Goal: Task Accomplishment & Management: Use online tool/utility

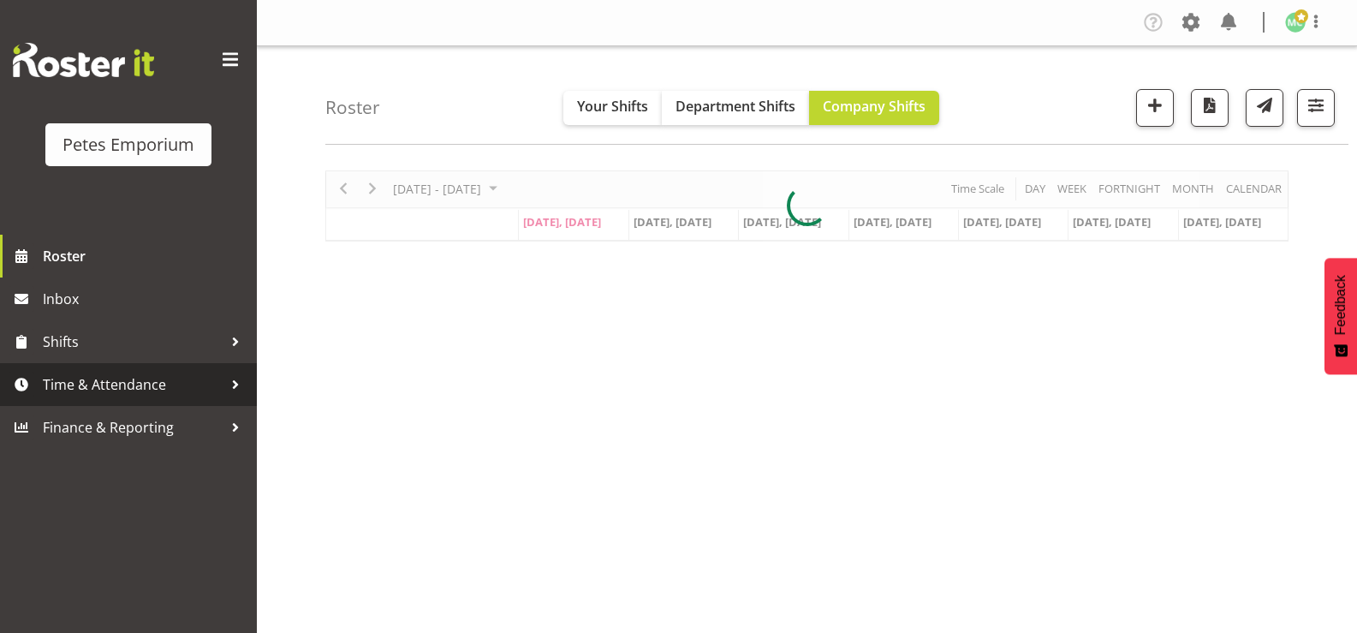
click at [227, 391] on div at bounding box center [236, 385] width 26 height 26
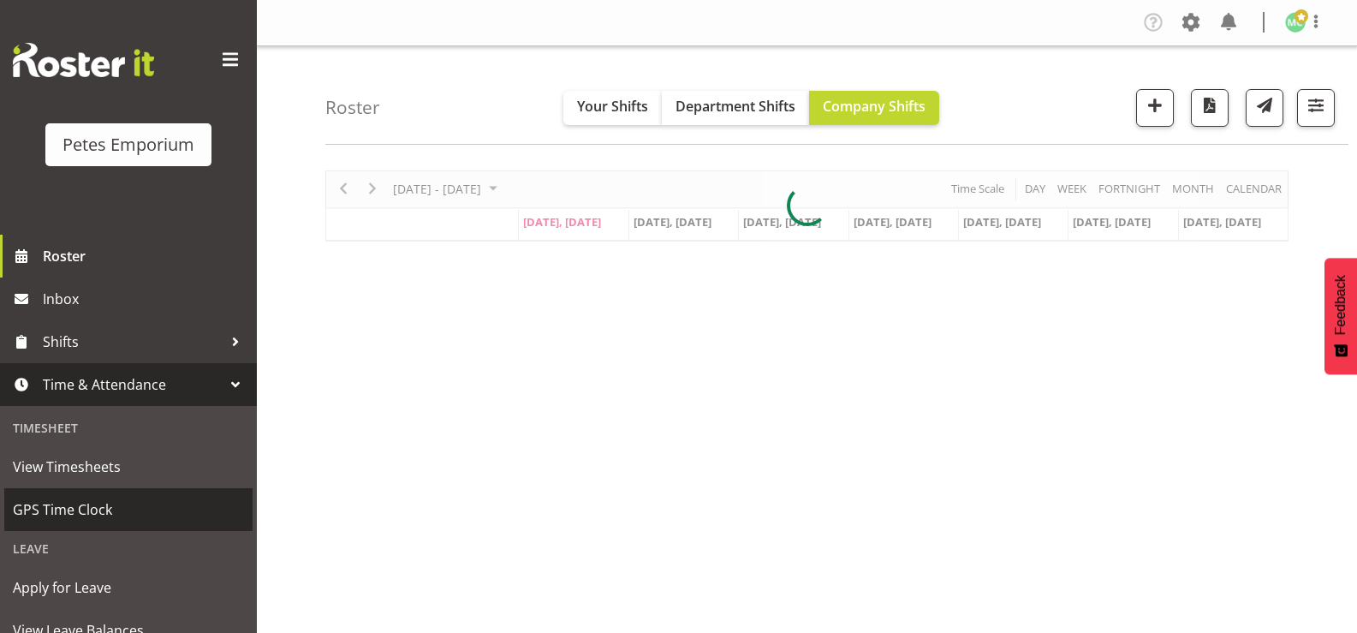
click at [187, 516] on span "GPS Time Clock" at bounding box center [128, 510] width 231 height 26
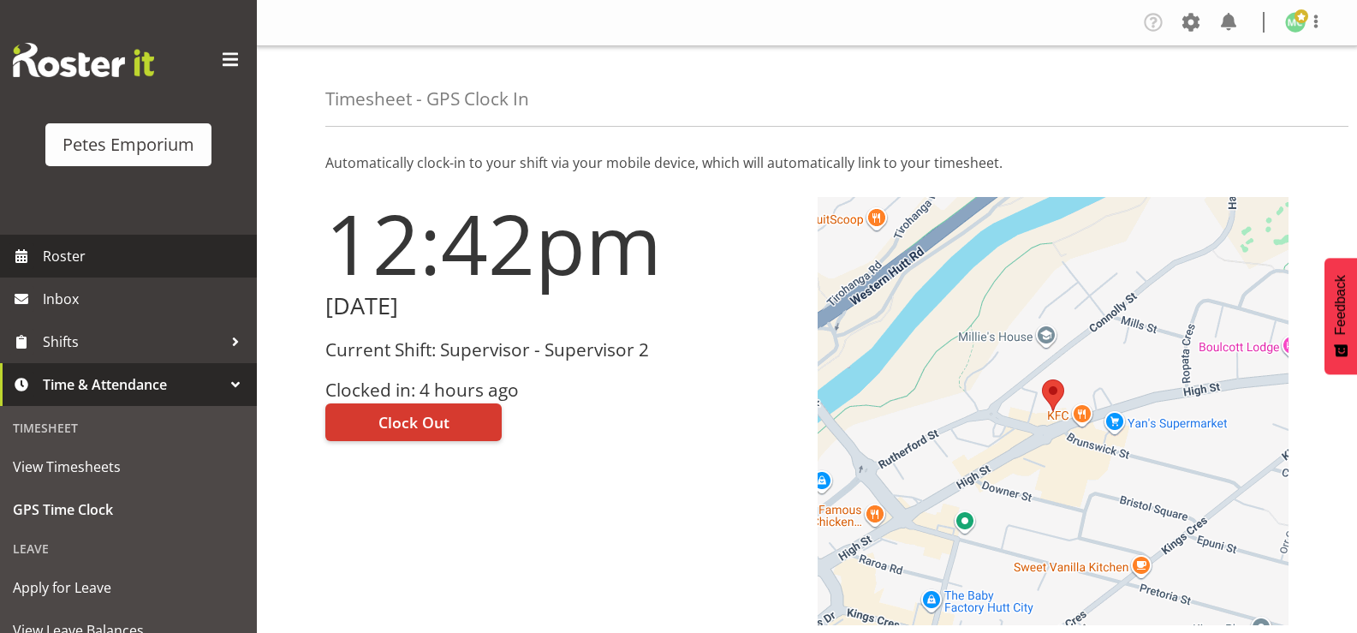
click at [78, 250] on span "Roster" at bounding box center [146, 256] width 206 height 26
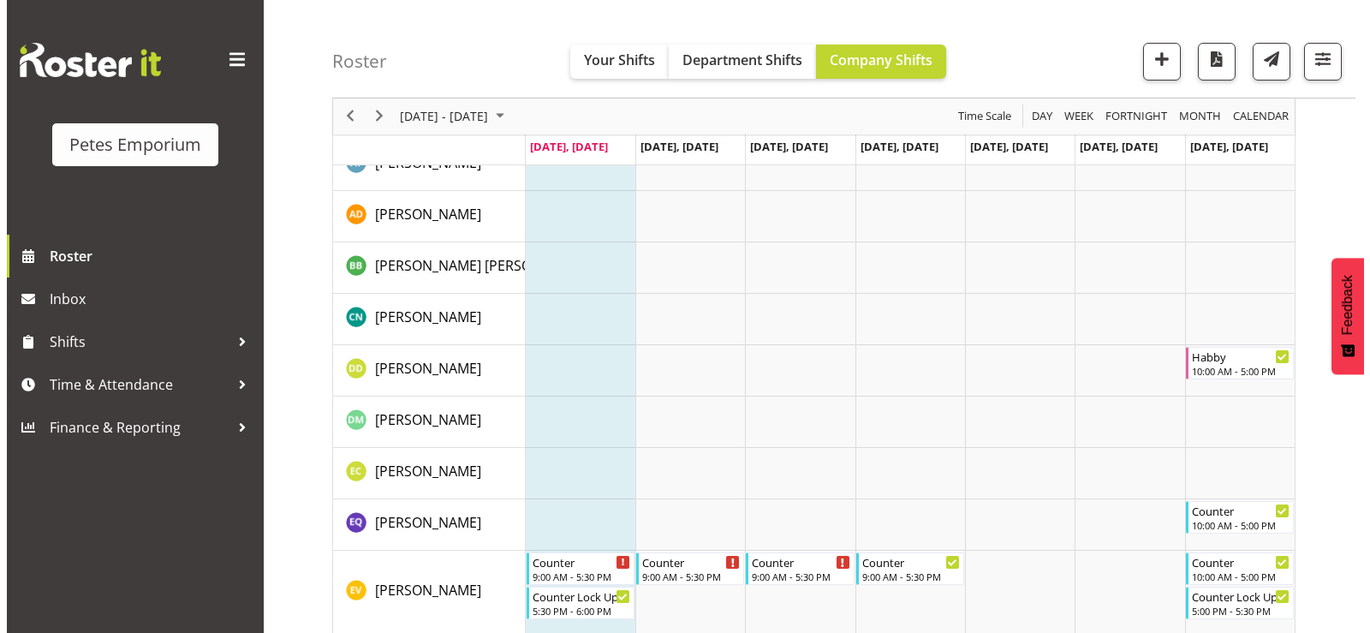
scroll to position [343, 0]
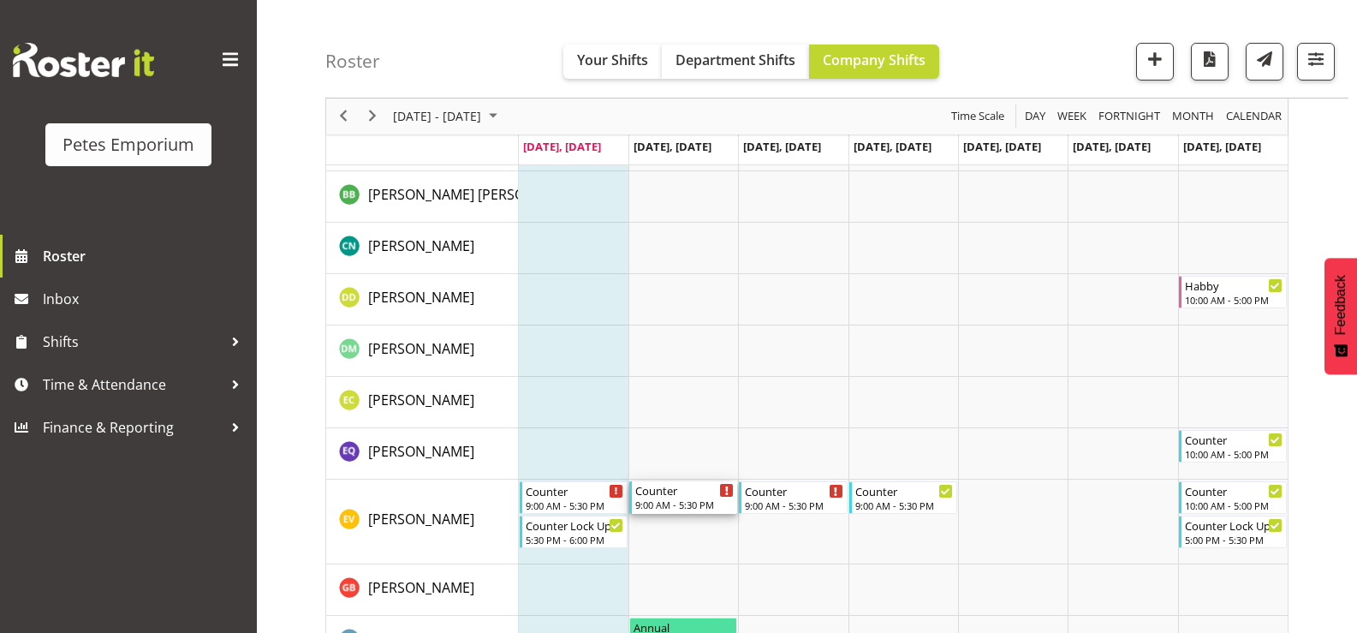
click at [676, 490] on div "Counter" at bounding box center [684, 489] width 98 height 17
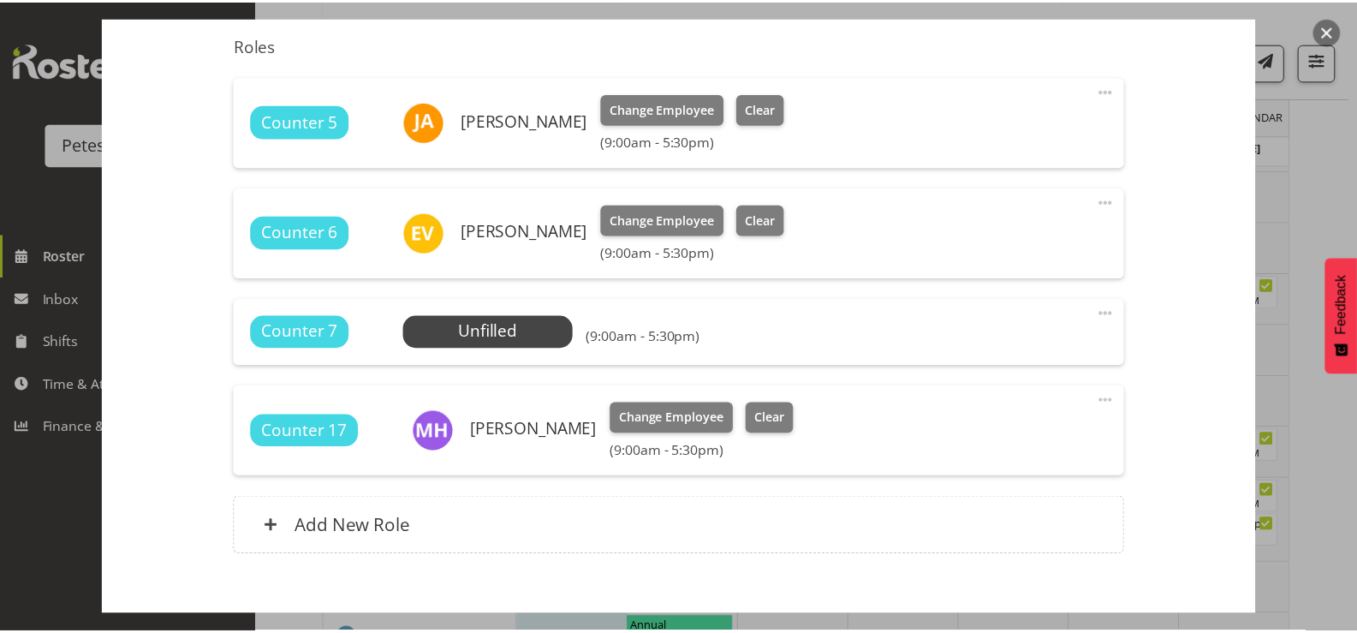
scroll to position [486, 0]
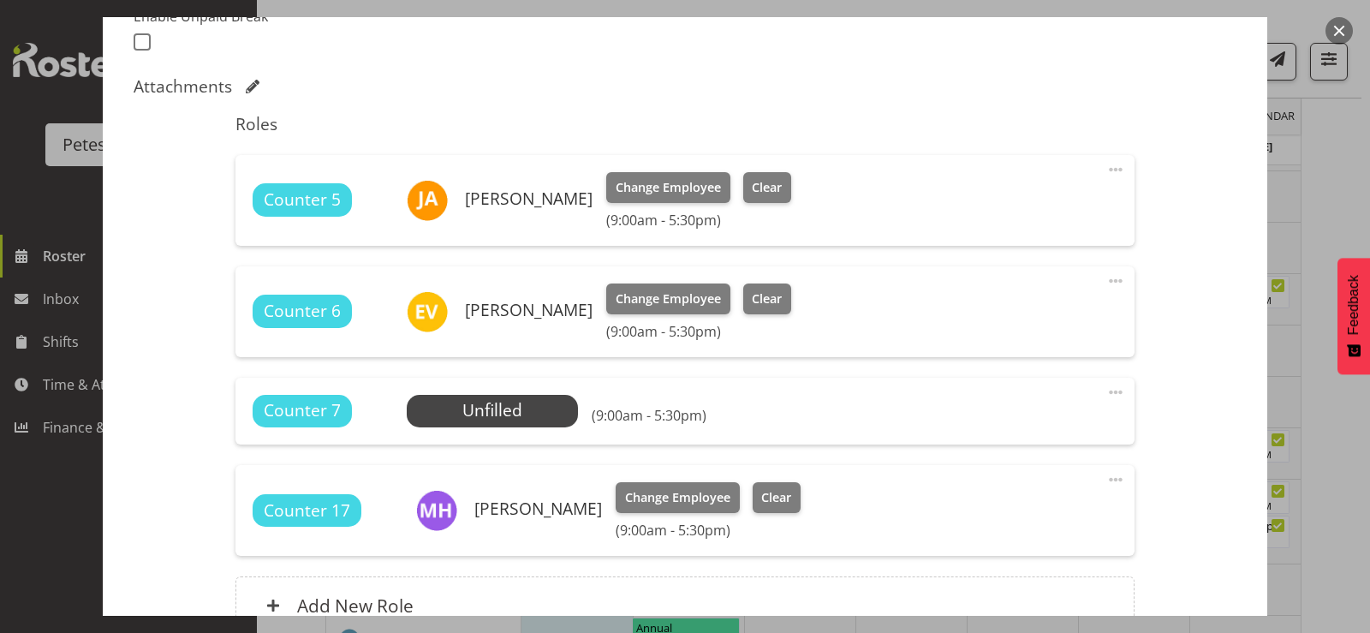
click at [1340, 31] on button "button" at bounding box center [1338, 30] width 27 height 27
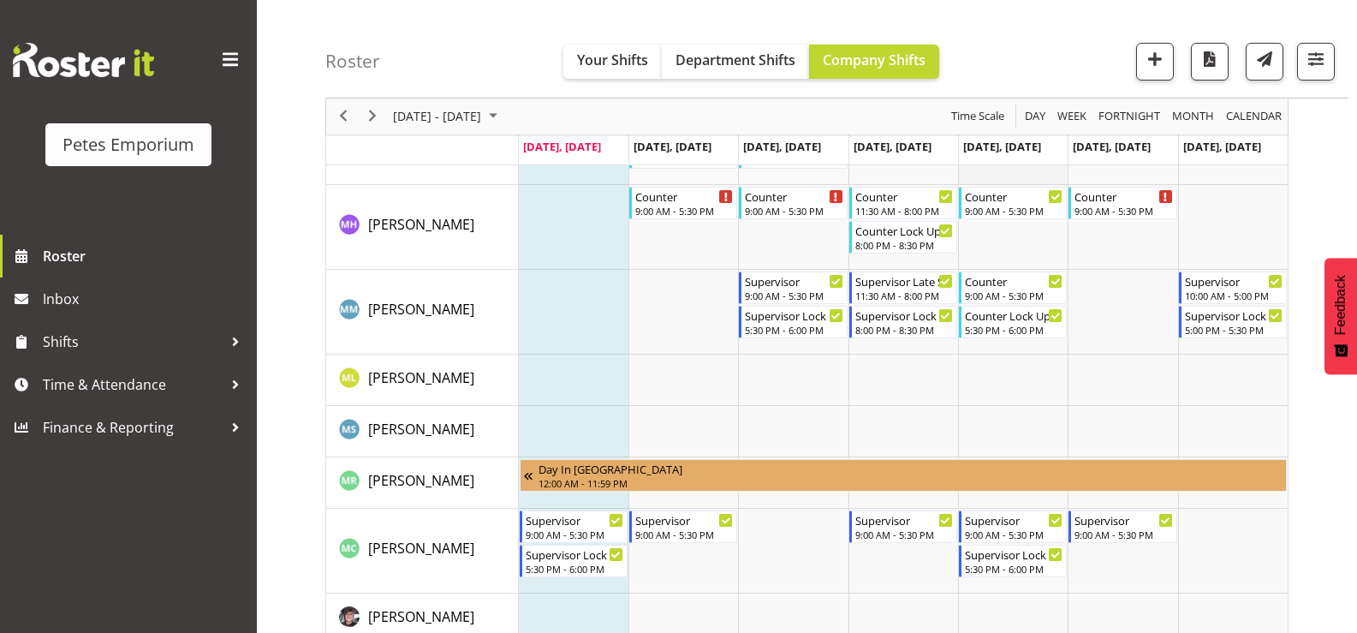
scroll to position [1113, 0]
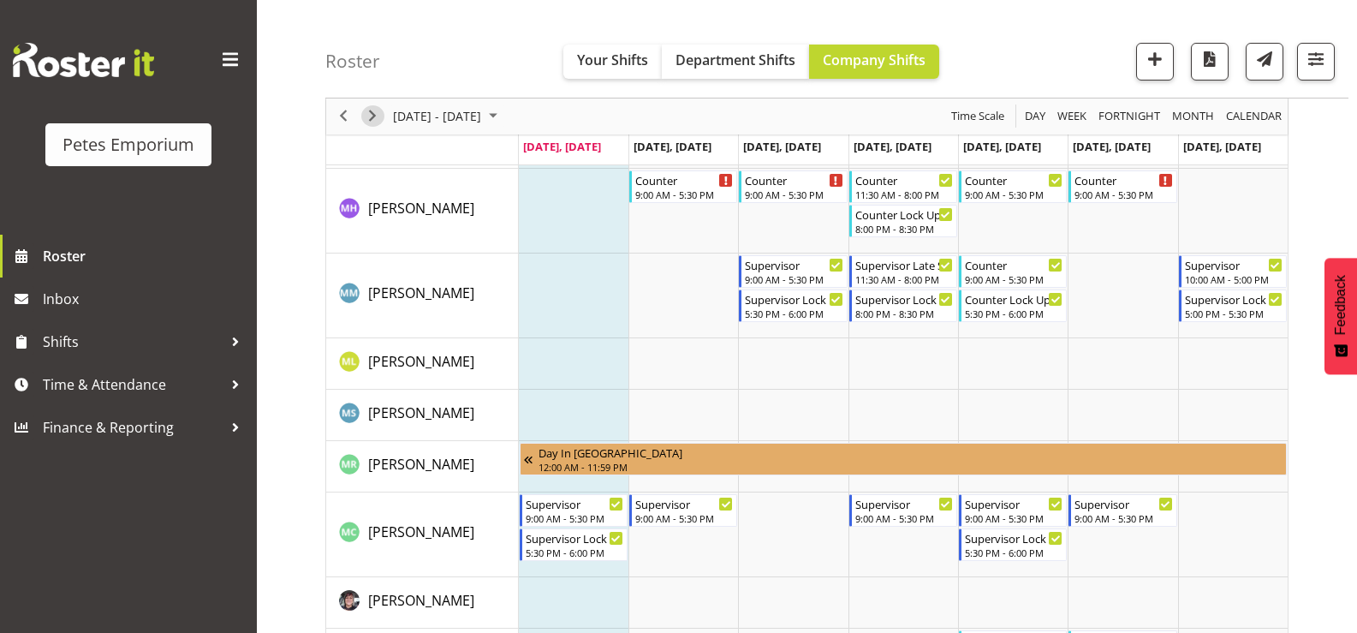
click at [379, 113] on span "Next" at bounding box center [372, 116] width 21 height 21
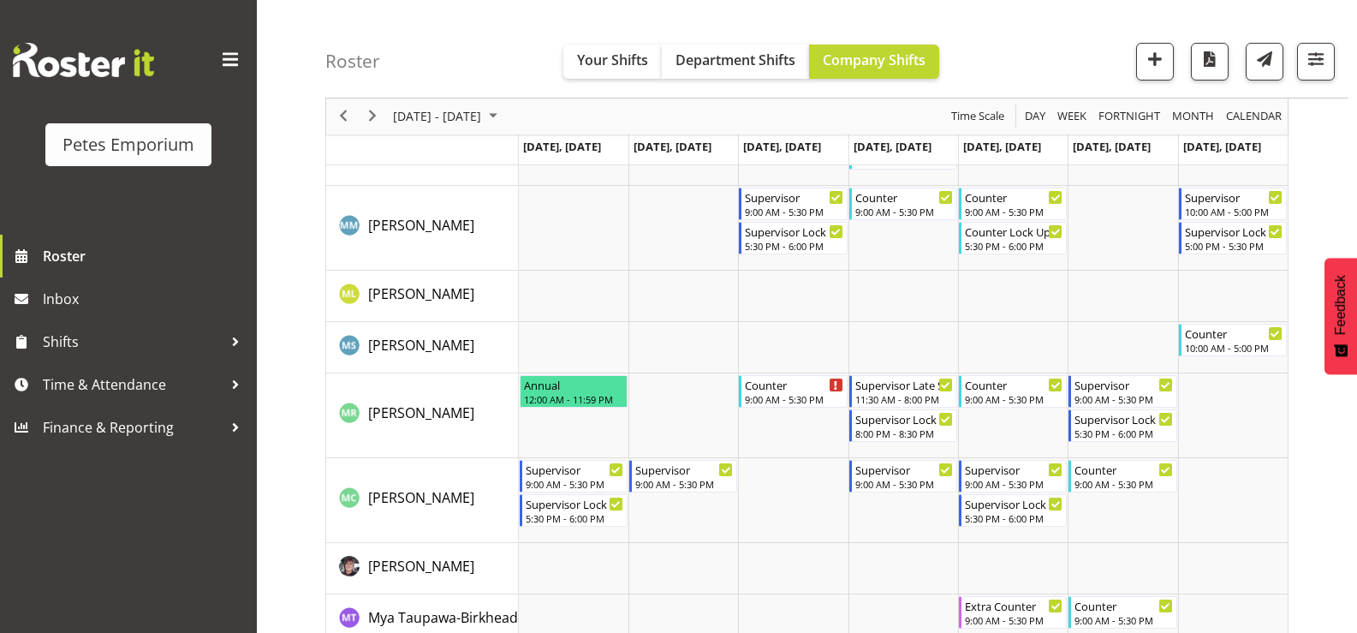
scroll to position [1180, 0]
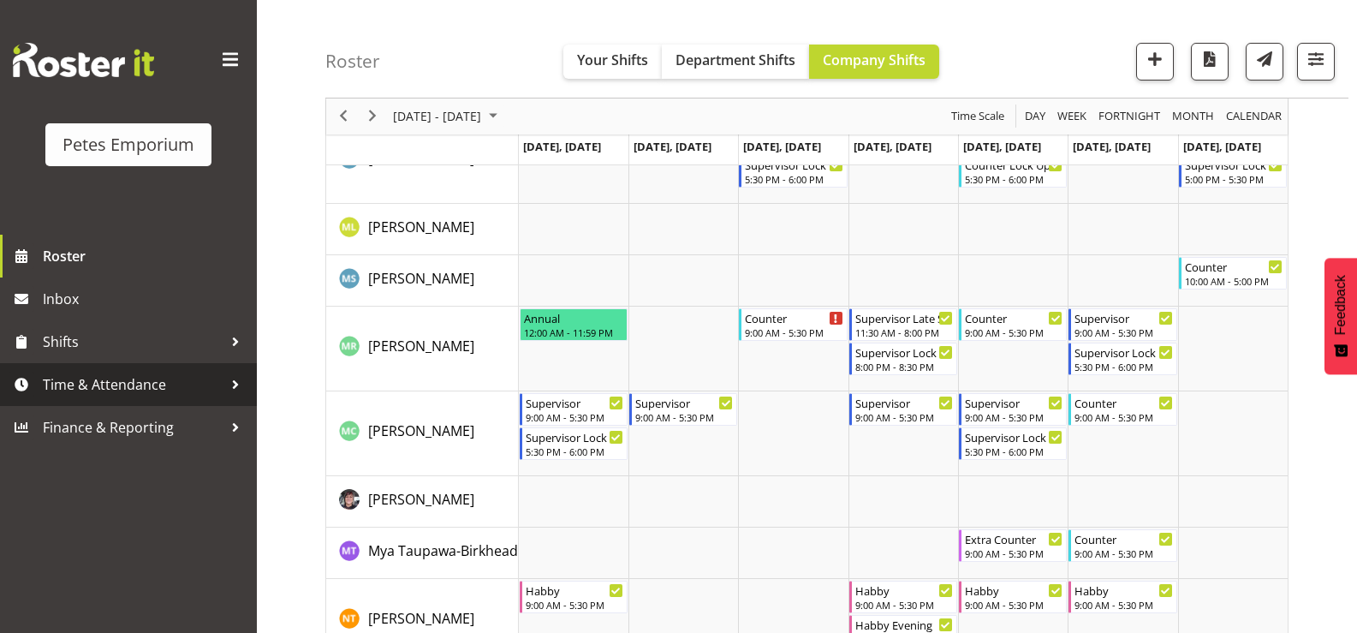
click at [197, 391] on span "Time & Attendance" at bounding box center [133, 385] width 180 height 26
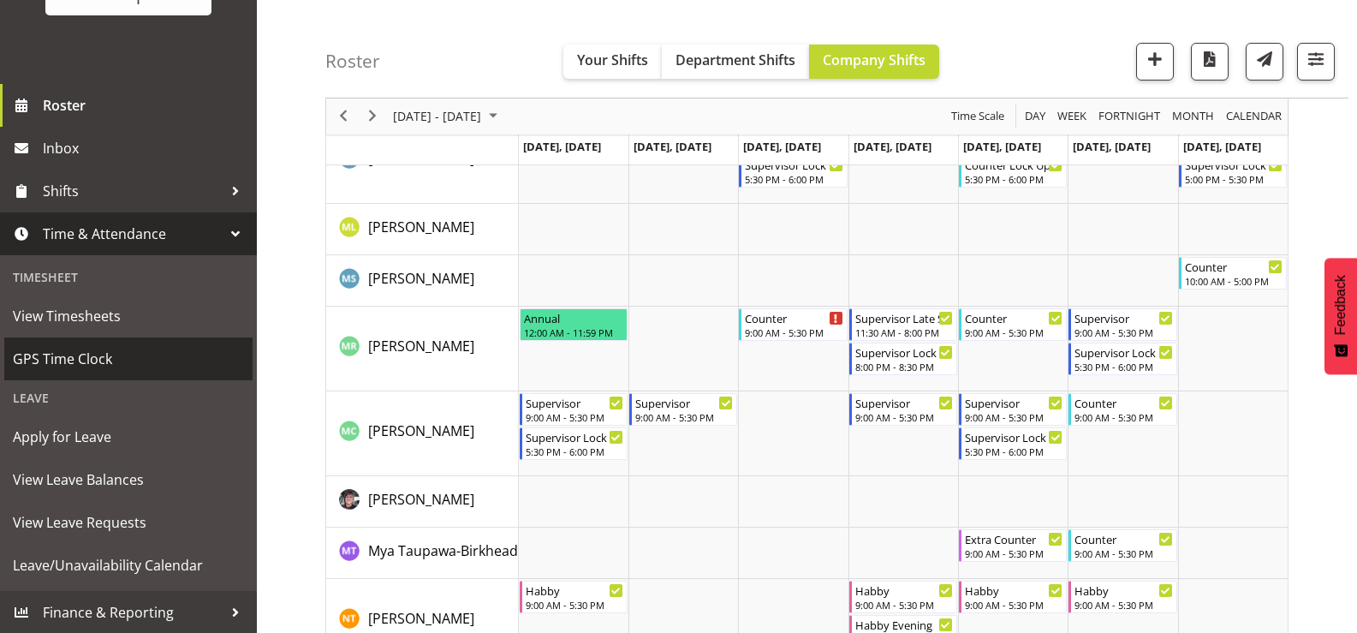
scroll to position [152, 0]
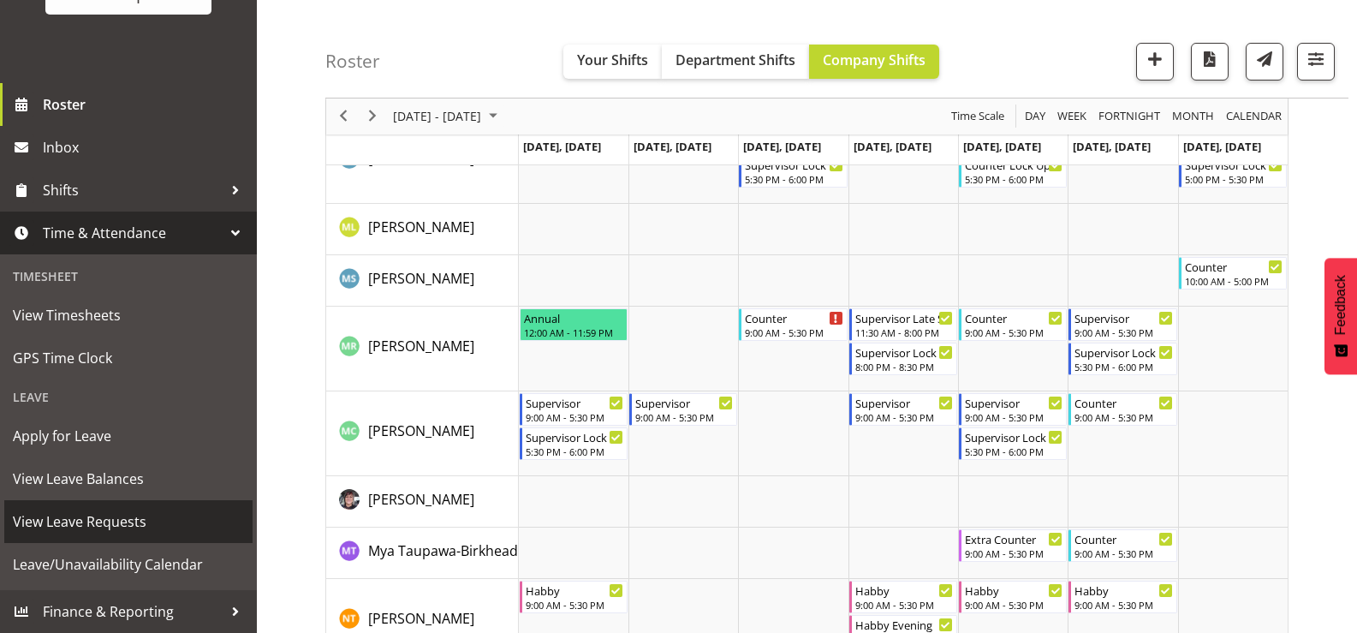
click at [131, 526] on span "View Leave Requests" at bounding box center [128, 522] width 231 height 26
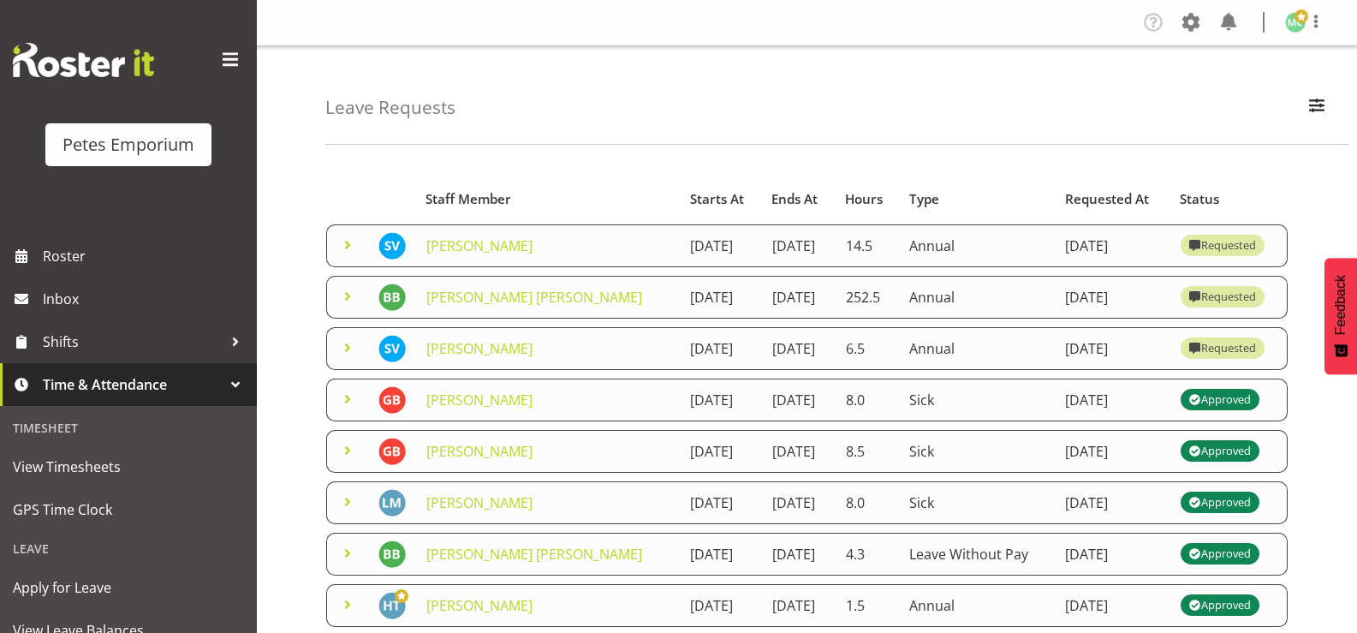
click at [343, 307] on span at bounding box center [347, 296] width 21 height 21
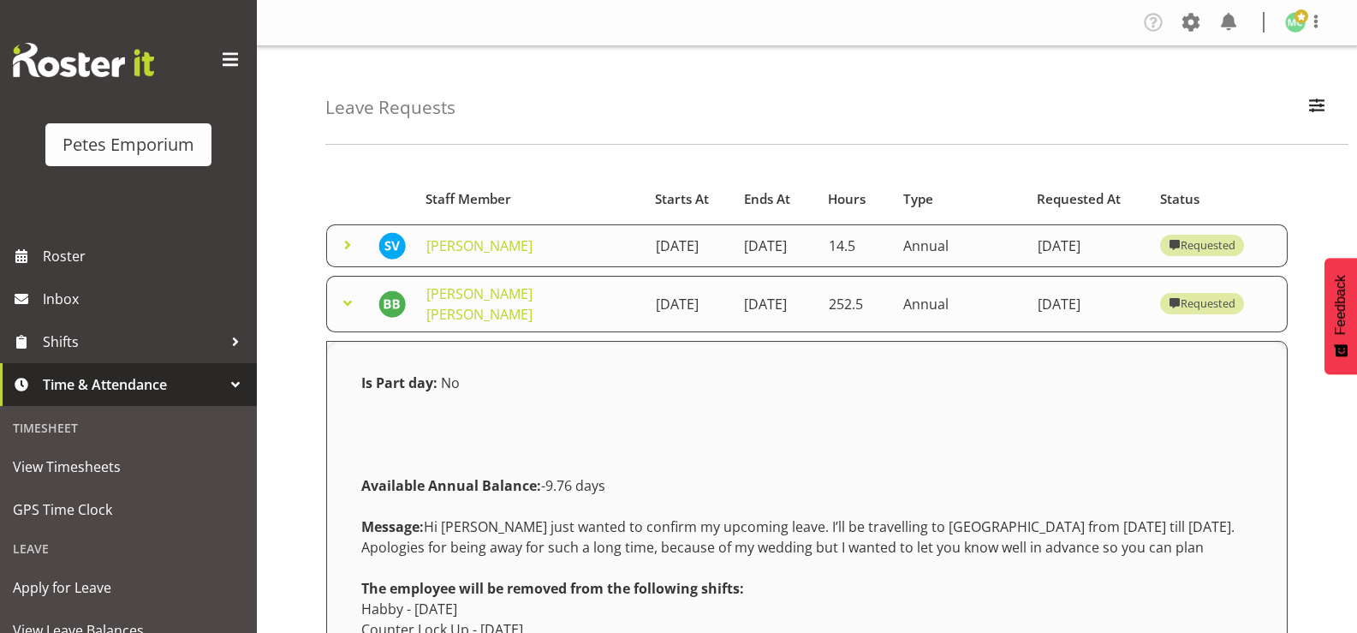
click at [348, 313] on span at bounding box center [347, 303] width 21 height 21
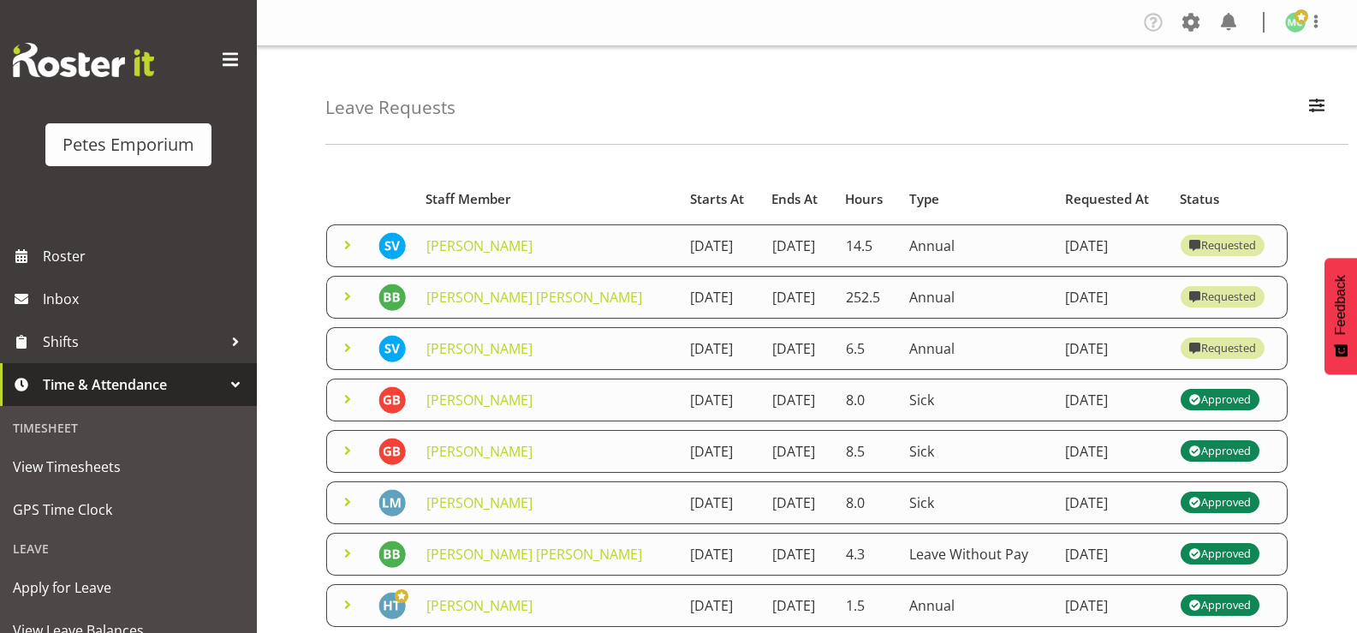
click at [346, 242] on span at bounding box center [347, 245] width 21 height 21
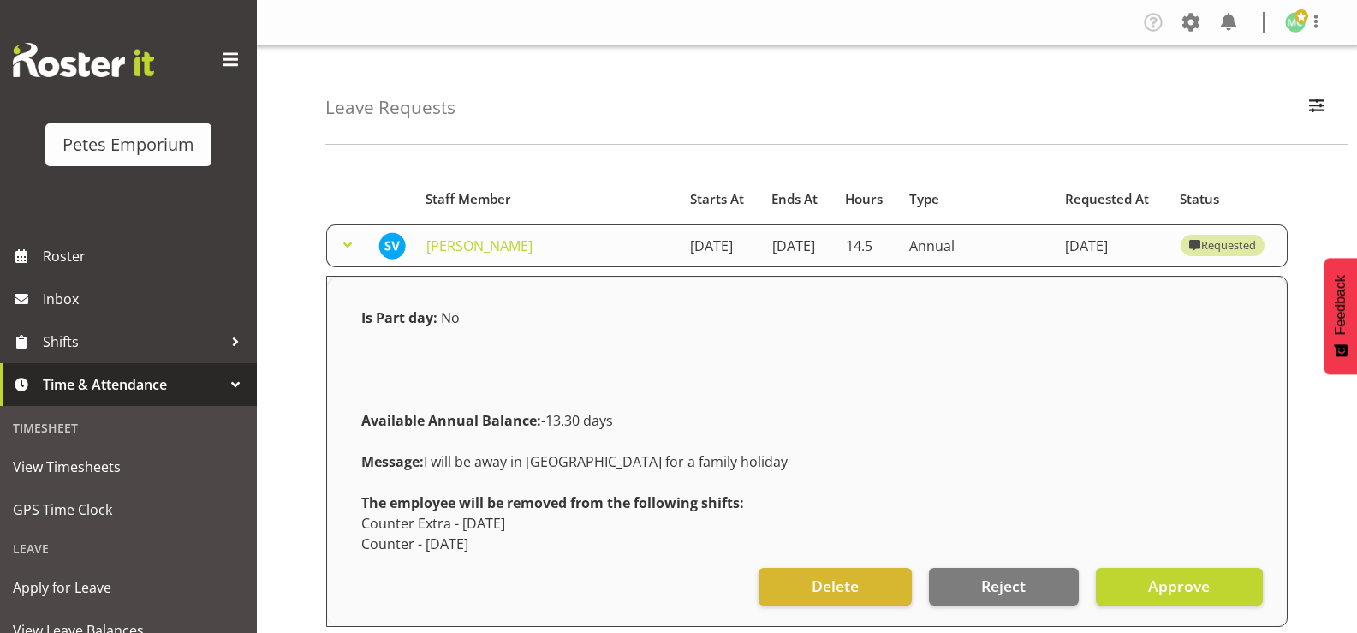
click at [346, 242] on span at bounding box center [347, 245] width 21 height 21
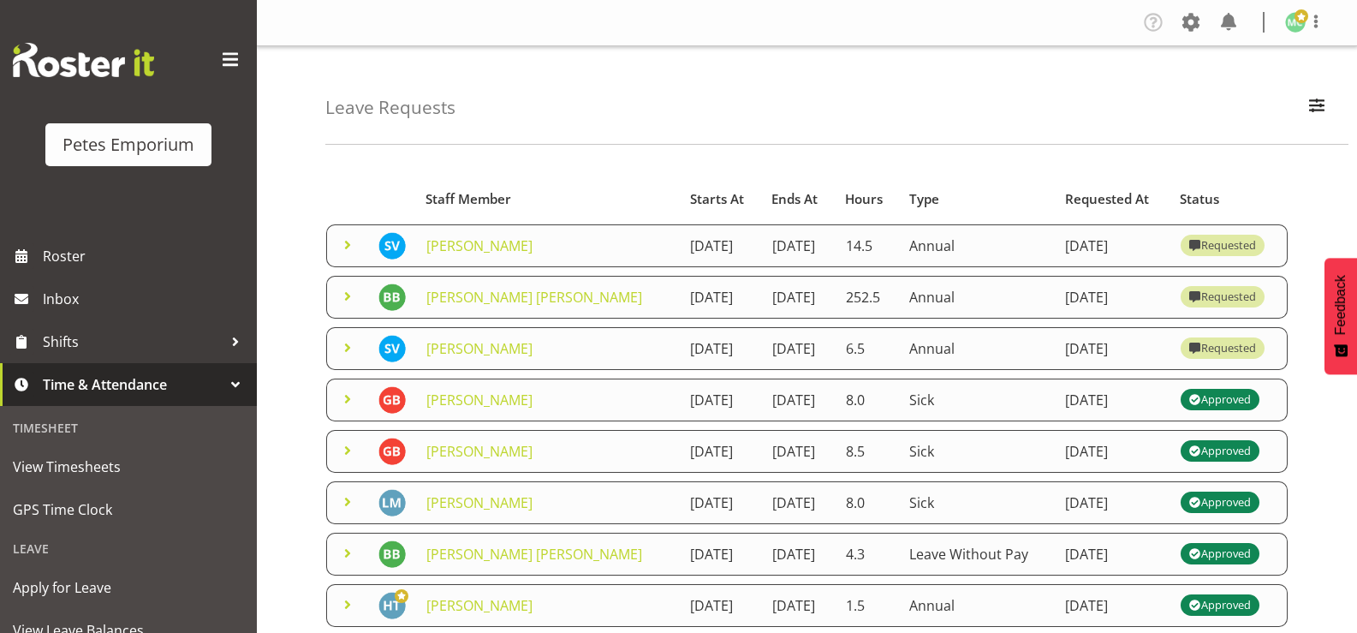
click at [349, 473] on td at bounding box center [347, 451] width 42 height 43
click at [349, 462] on link at bounding box center [347, 452] width 21 height 19
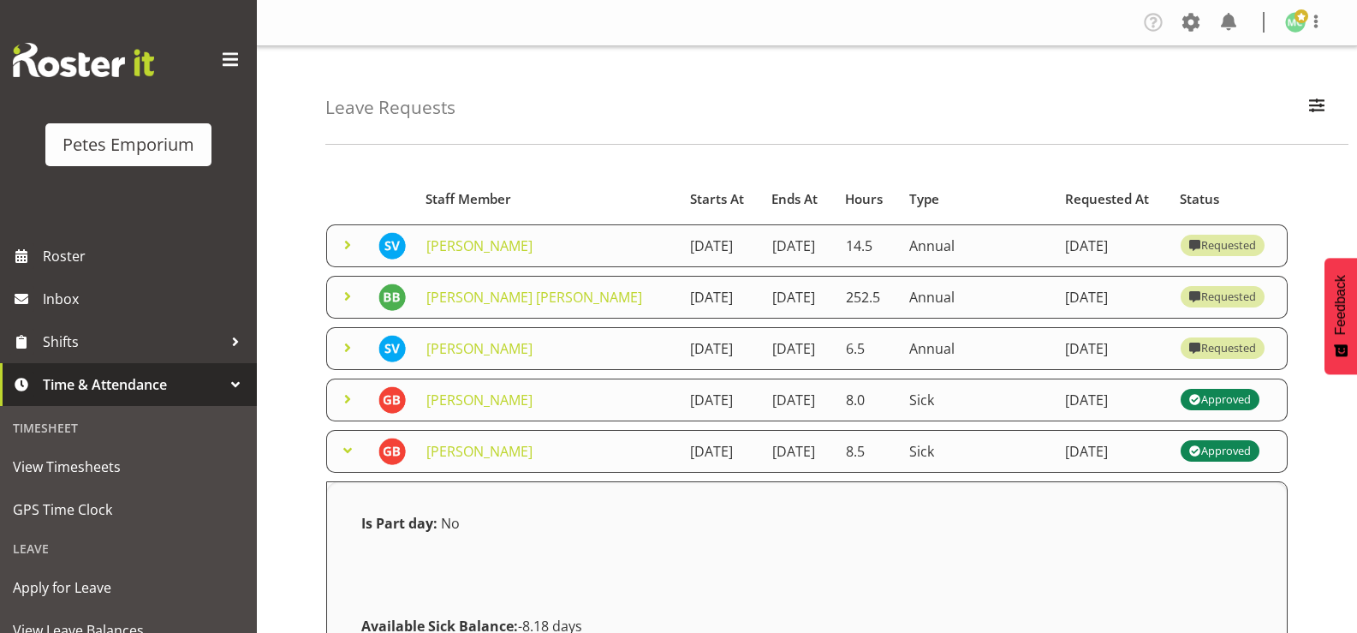
click at [355, 247] on span at bounding box center [347, 245] width 21 height 21
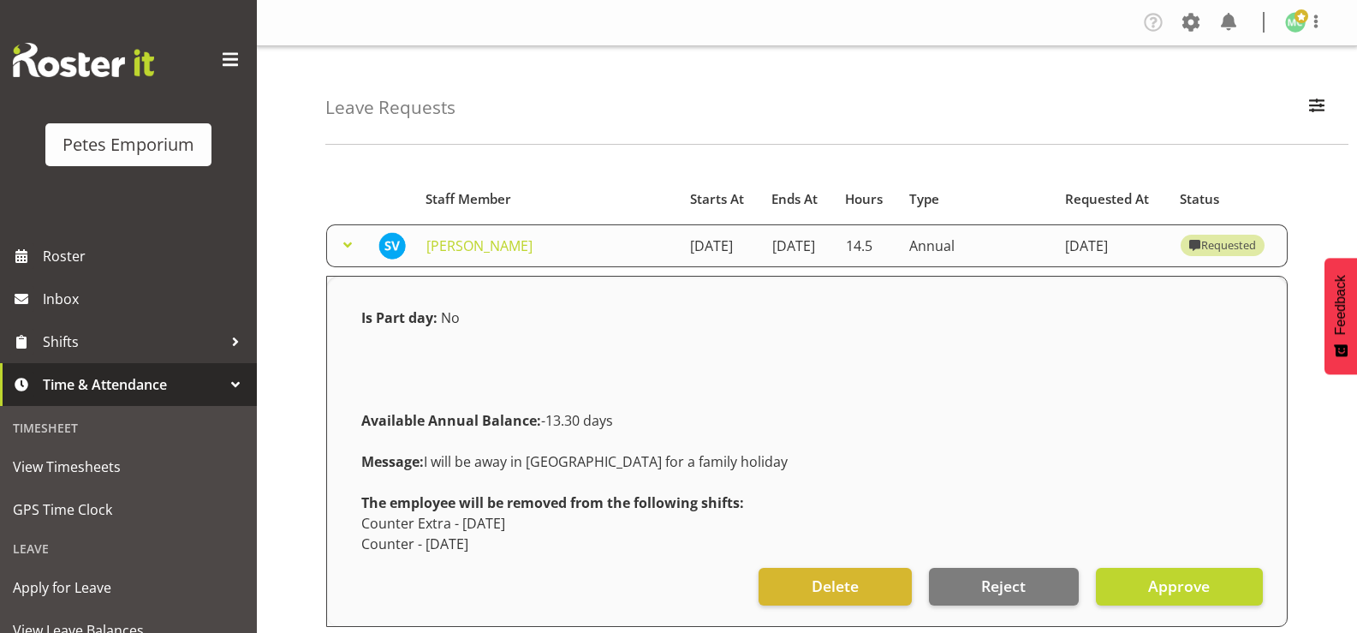
click at [348, 250] on span at bounding box center [347, 245] width 21 height 21
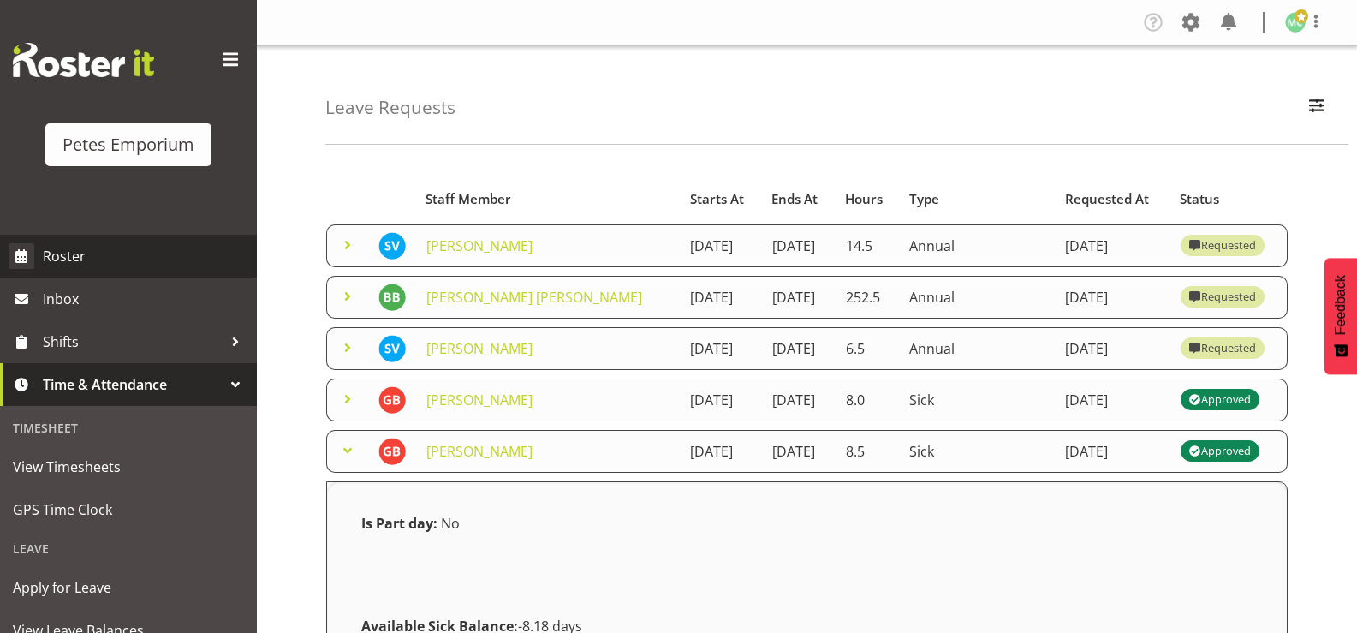
click at [57, 259] on span "Roster" at bounding box center [146, 256] width 206 height 26
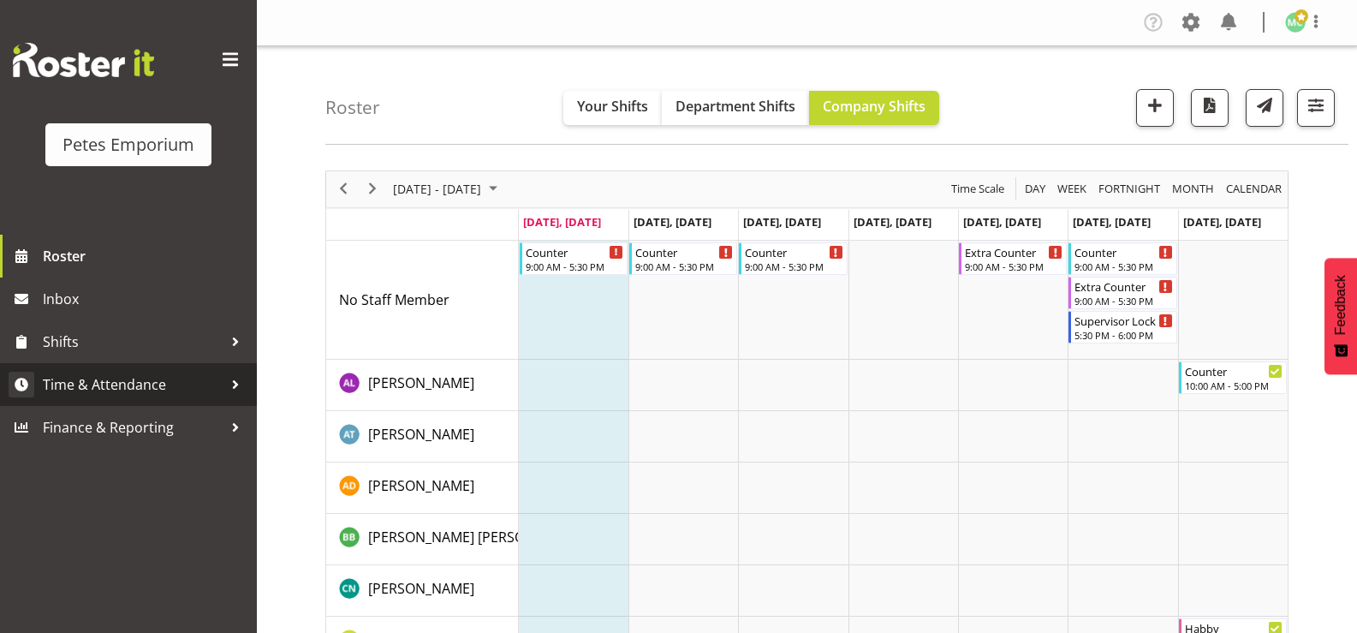
click at [136, 393] on span "Time & Attendance" at bounding box center [133, 385] width 180 height 26
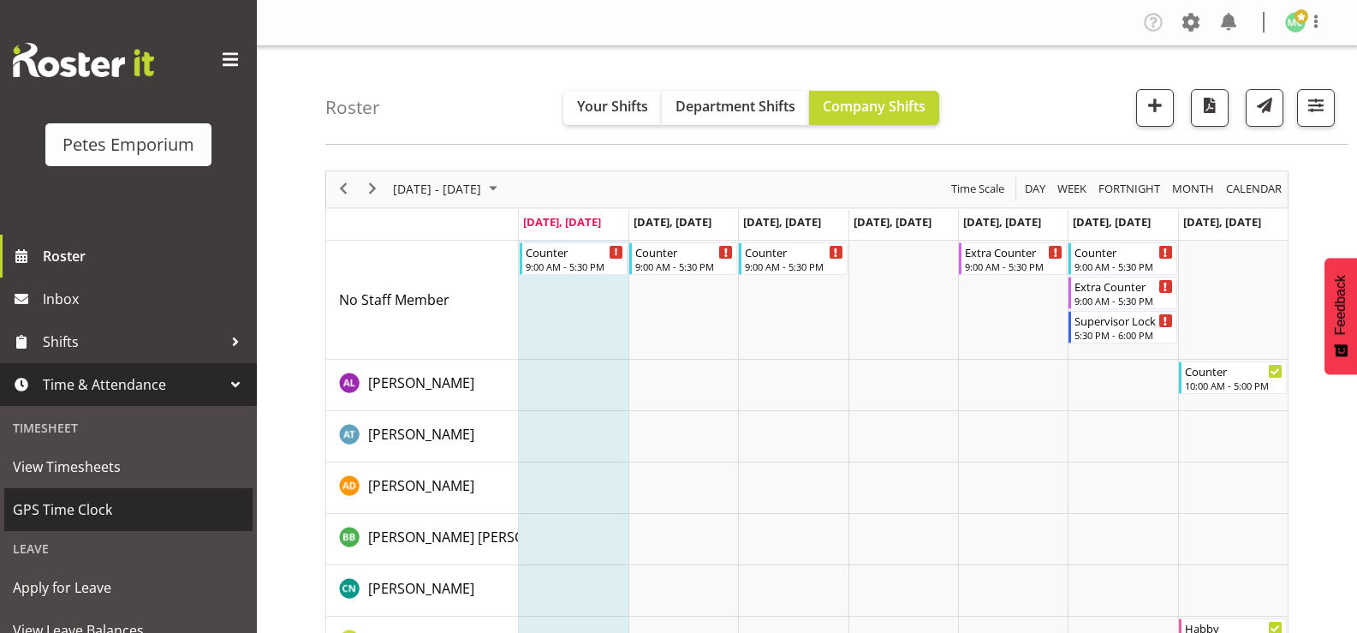
click at [72, 503] on span "GPS Time Clock" at bounding box center [128, 510] width 231 height 26
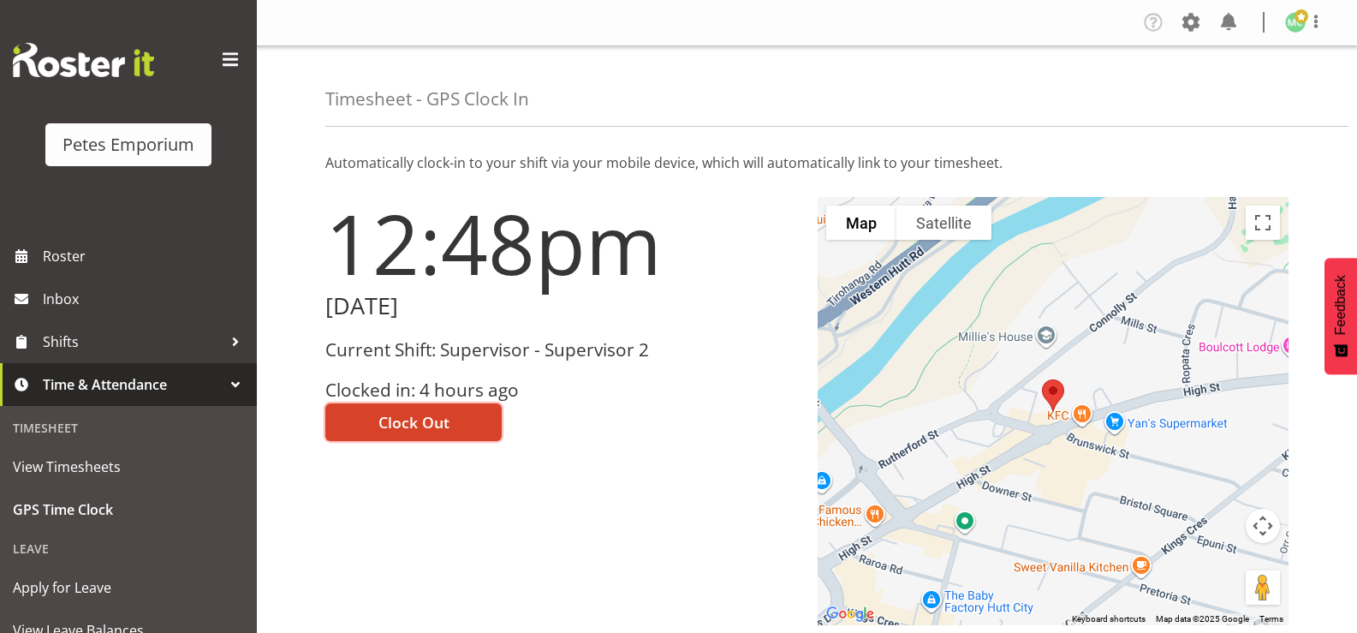
click at [381, 417] on span "Clock Out" at bounding box center [413, 422] width 71 height 22
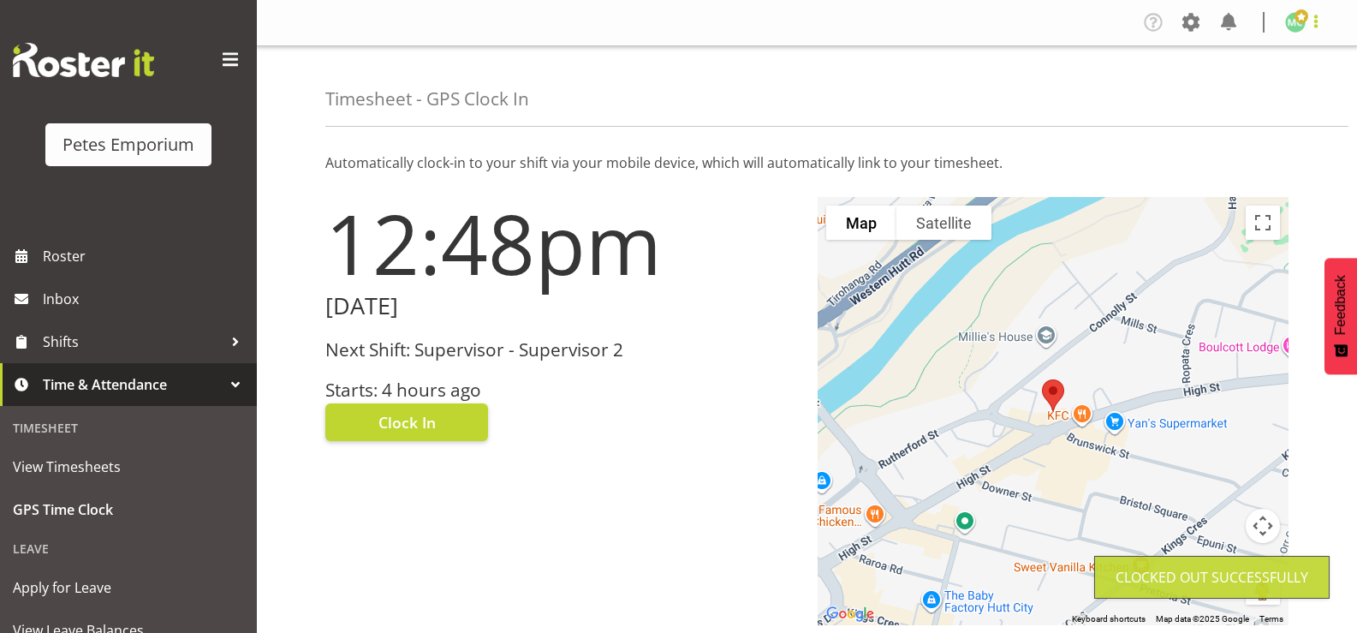
click at [1311, 24] on span at bounding box center [1316, 21] width 21 height 21
click at [1290, 93] on link "Log Out" at bounding box center [1244, 89] width 164 height 31
